Goal: Task Accomplishment & Management: Manage account settings

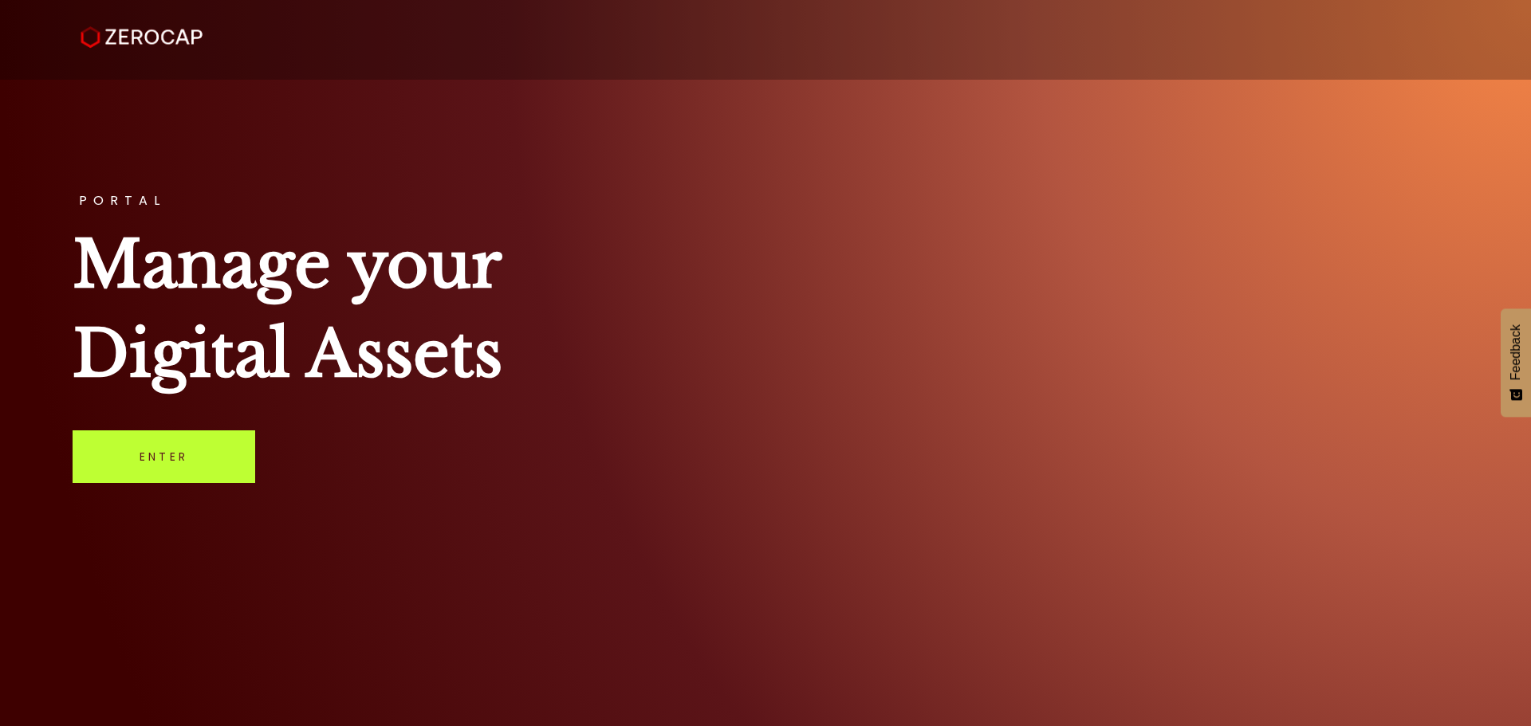
click at [147, 446] on link "Enter" at bounding box center [164, 456] width 183 height 53
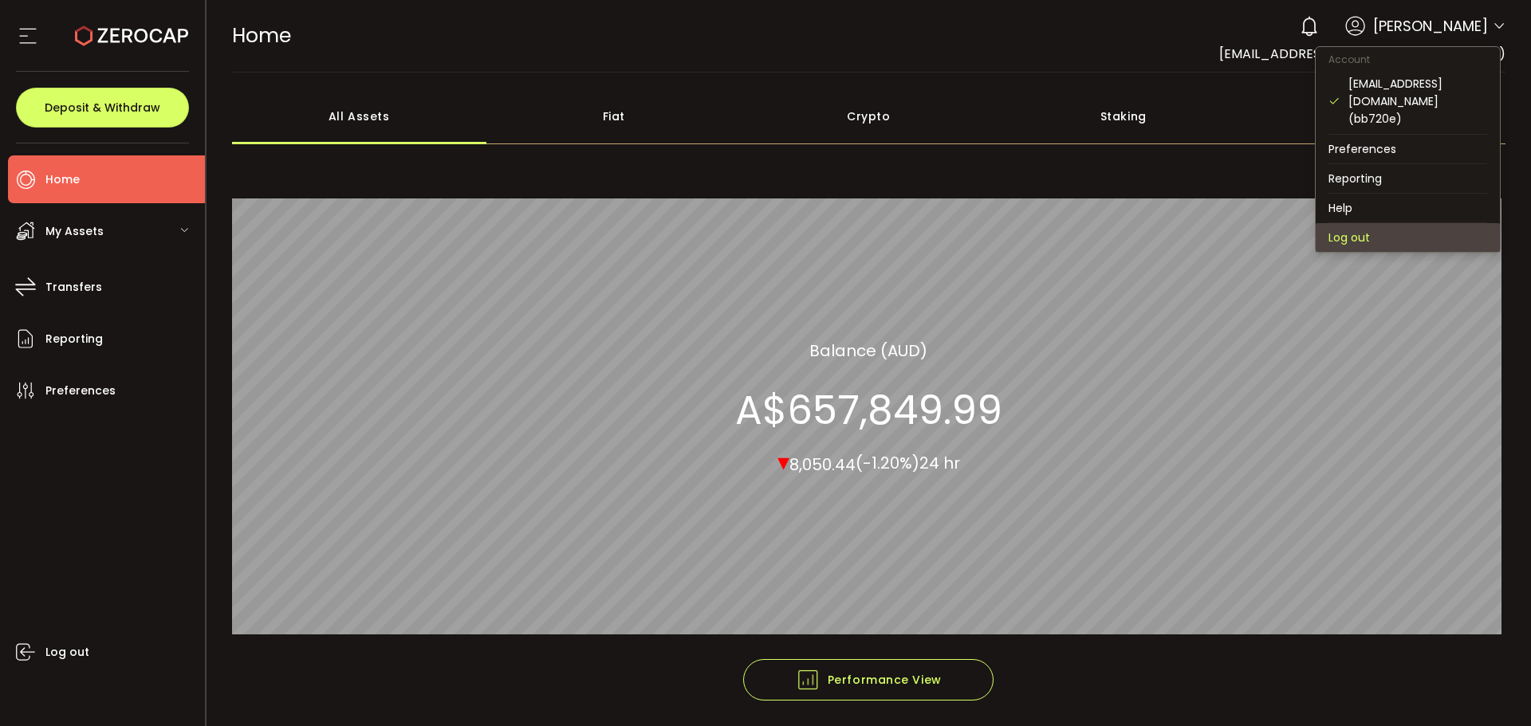
click at [1420, 223] on li "Log out" at bounding box center [1407, 237] width 184 height 29
